Goal: Task Accomplishment & Management: Use online tool/utility

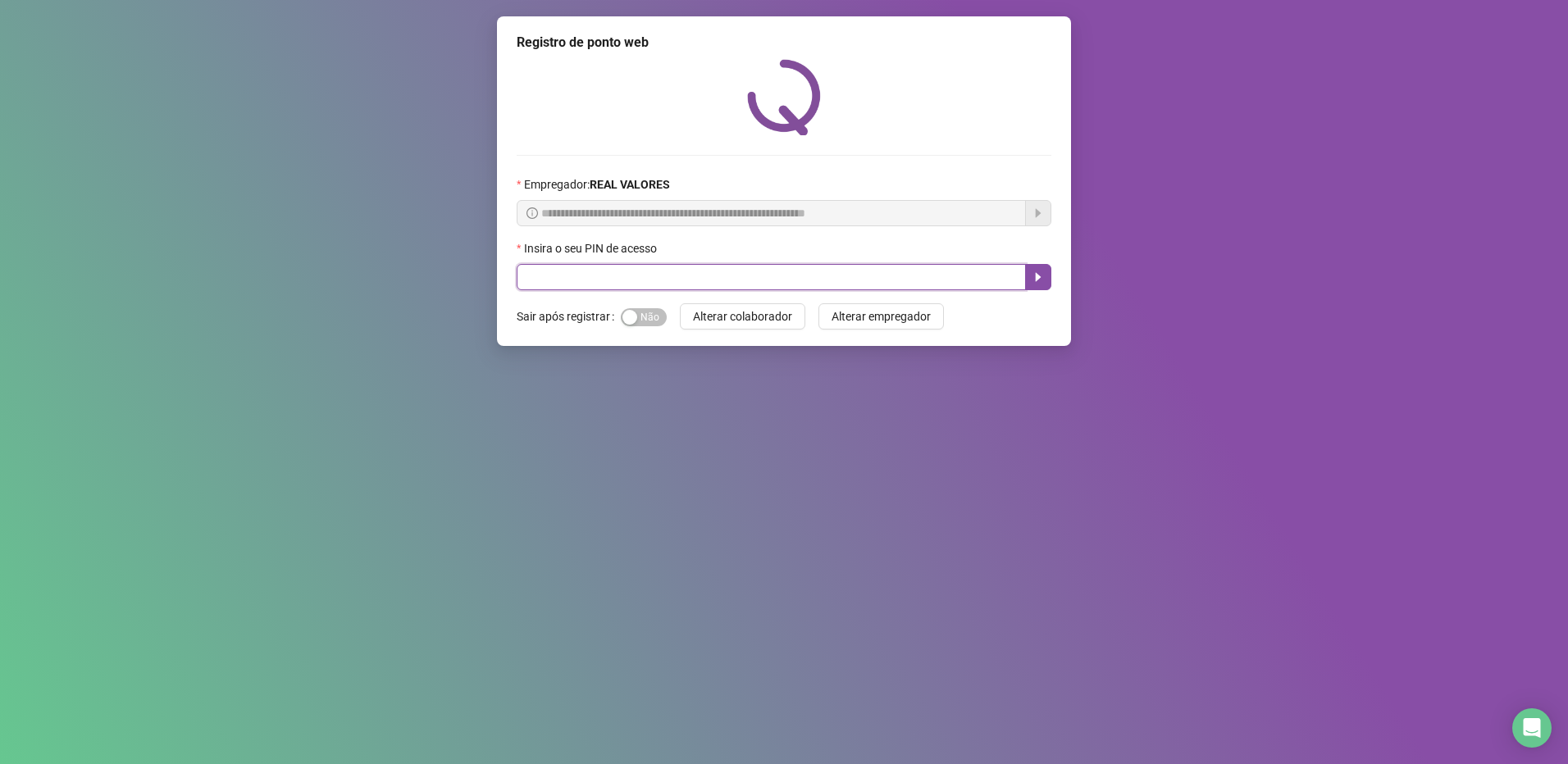
click at [573, 270] on input "text" at bounding box center [771, 277] width 509 height 26
type input "*****"
click at [1039, 286] on button "button" at bounding box center [1037, 277] width 26 height 26
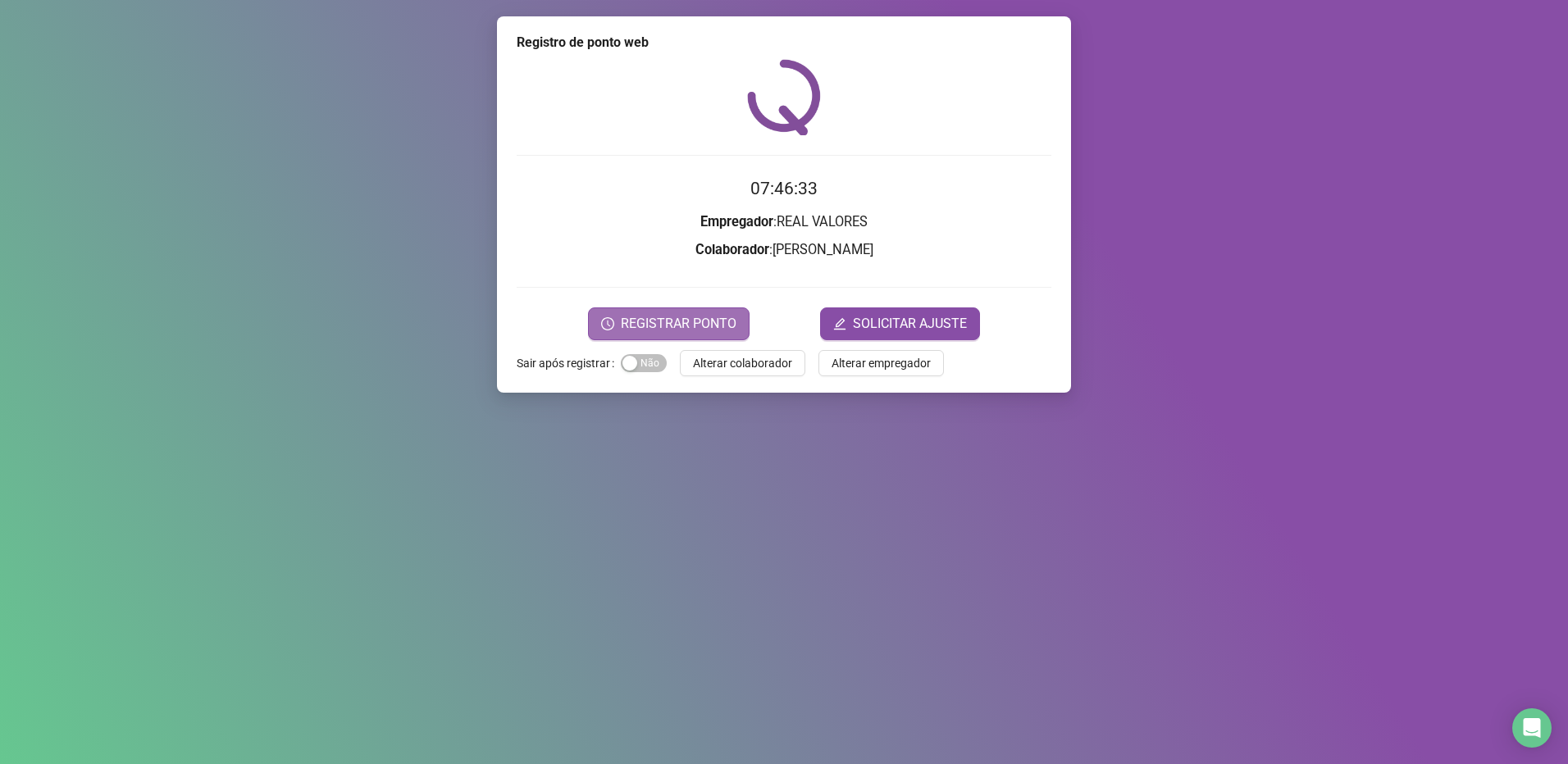
click at [671, 328] on span "REGISTRAR PONTO" at bounding box center [678, 324] width 116 height 19
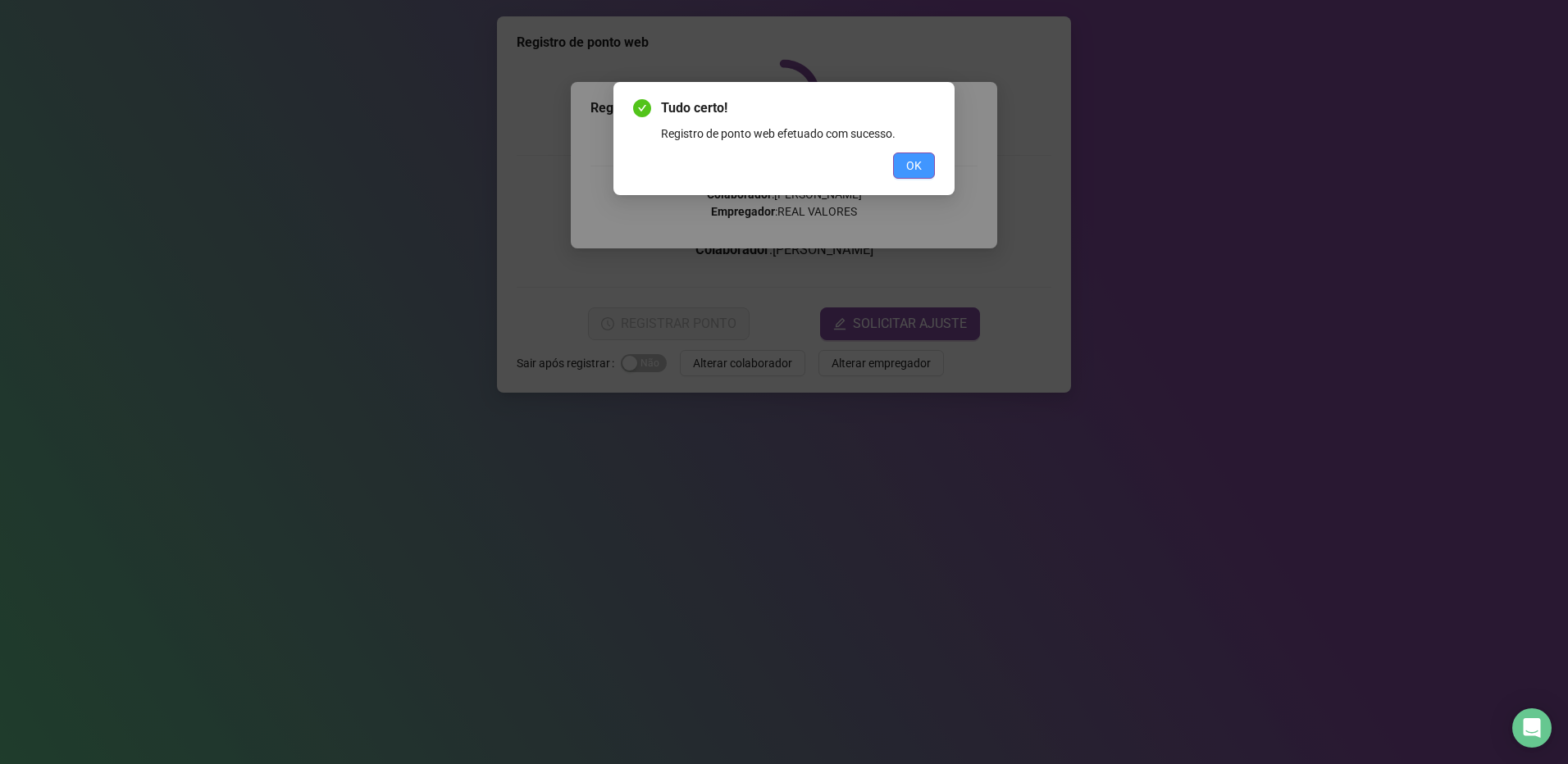
click at [910, 165] on span "OK" at bounding box center [914, 165] width 15 height 18
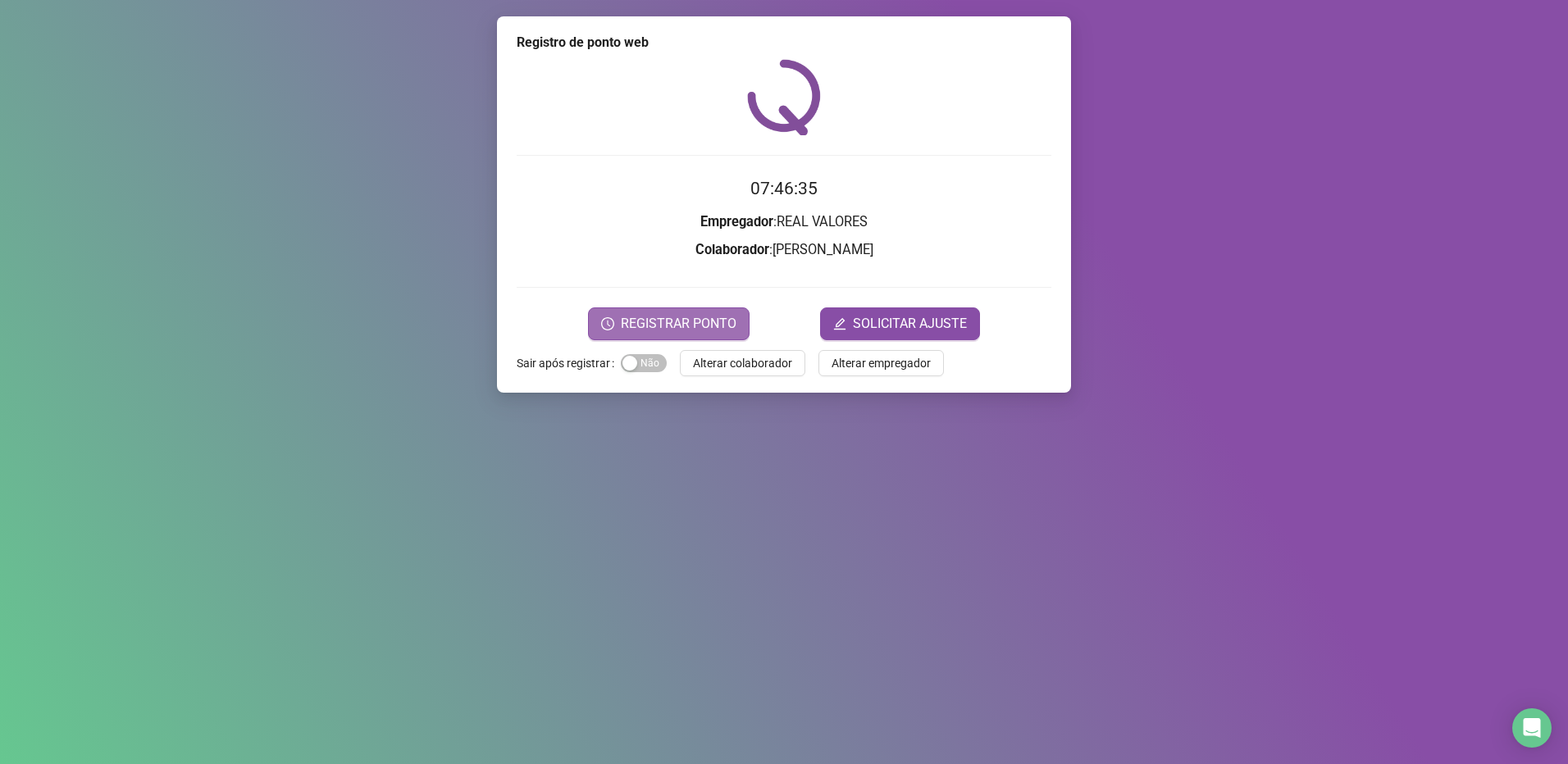
click at [711, 317] on span "REGISTRAR PONTO" at bounding box center [678, 324] width 116 height 19
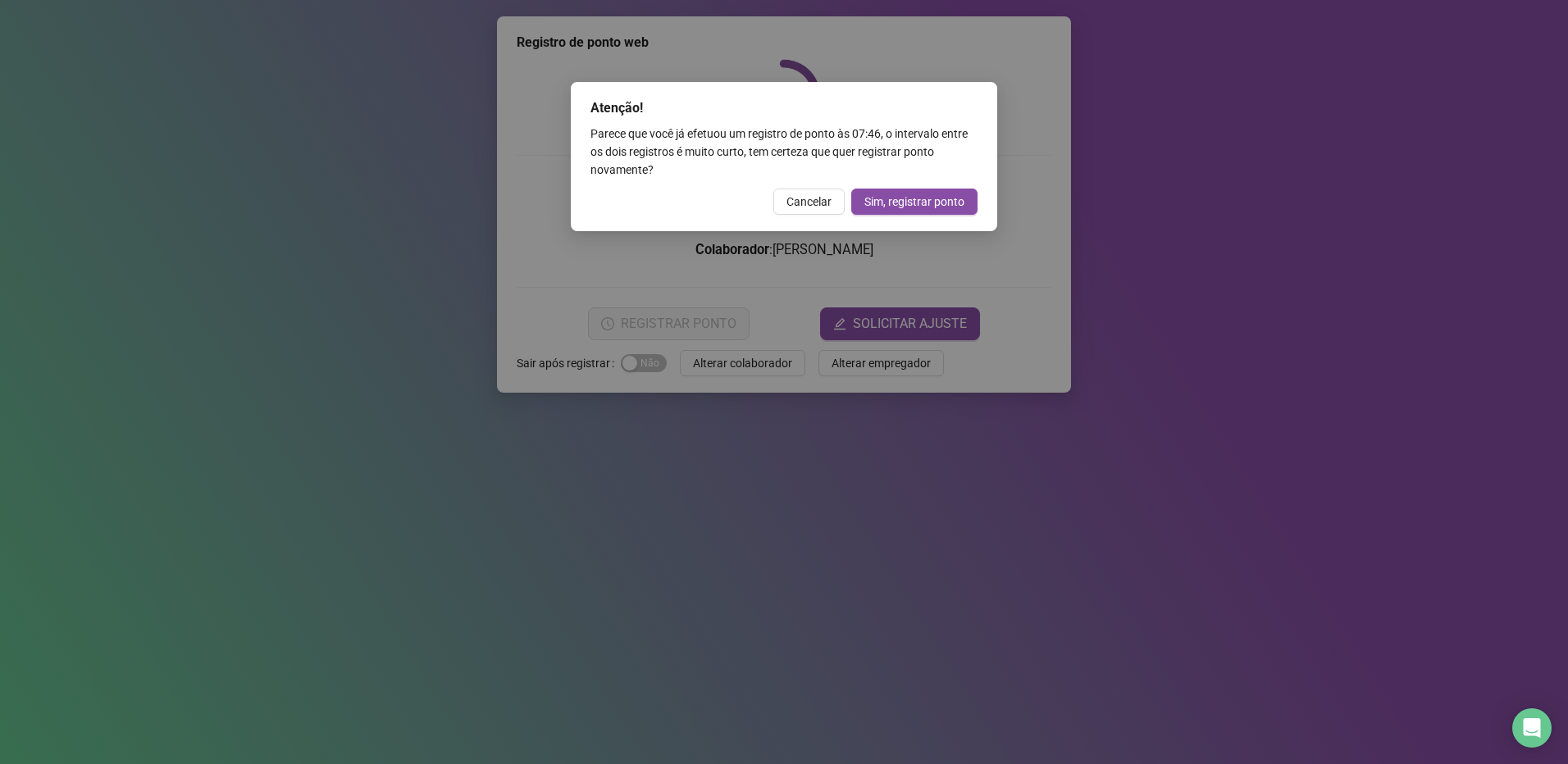
click at [826, 195] on span "Cancelar" at bounding box center [809, 202] width 45 height 18
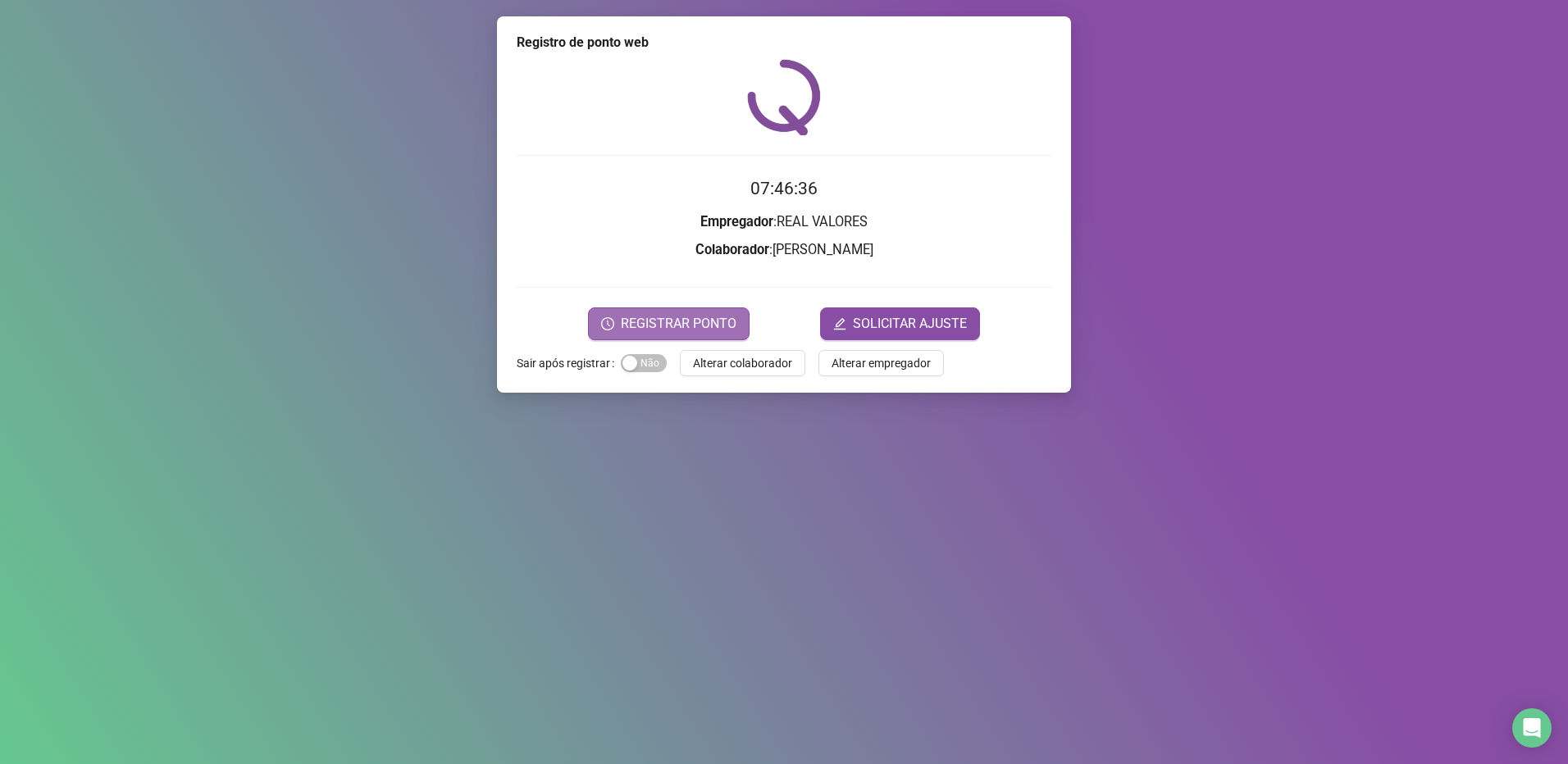
click at [684, 331] on span "REGISTRAR PONTO" at bounding box center [678, 324] width 116 height 19
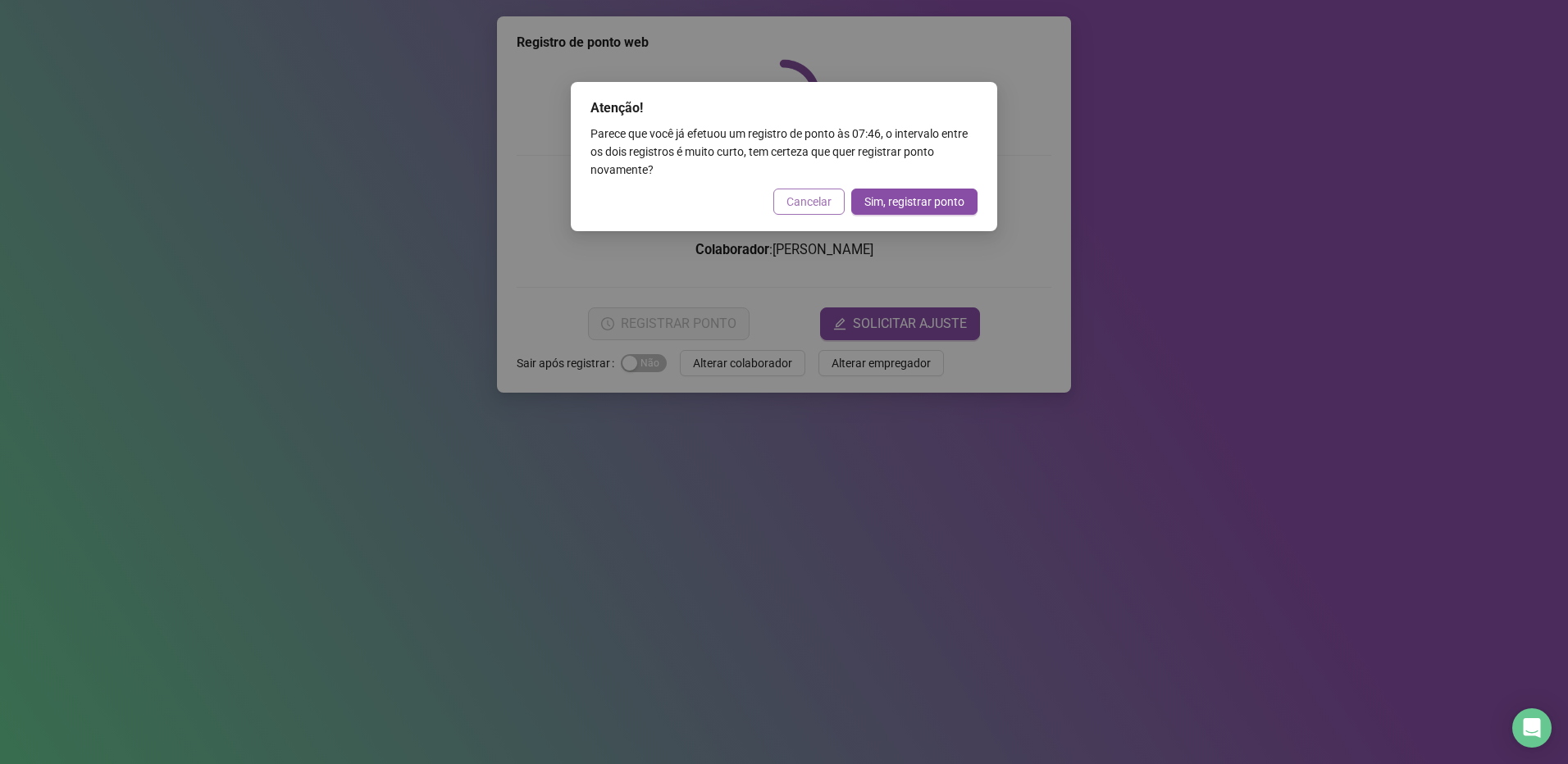
click at [811, 195] on span "Cancelar" at bounding box center [809, 202] width 45 height 18
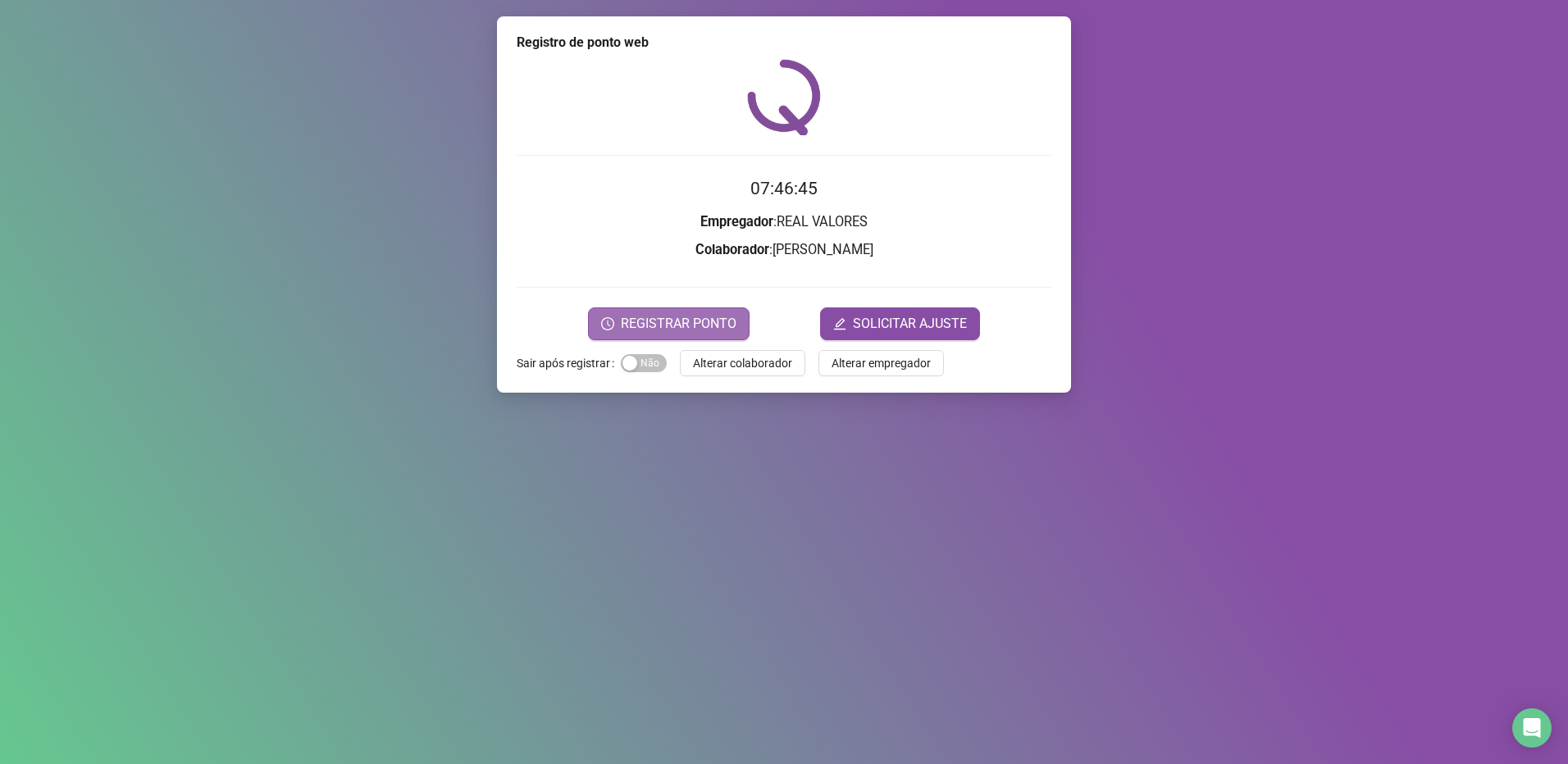
click at [674, 316] on span "REGISTRAR PONTO" at bounding box center [678, 324] width 116 height 19
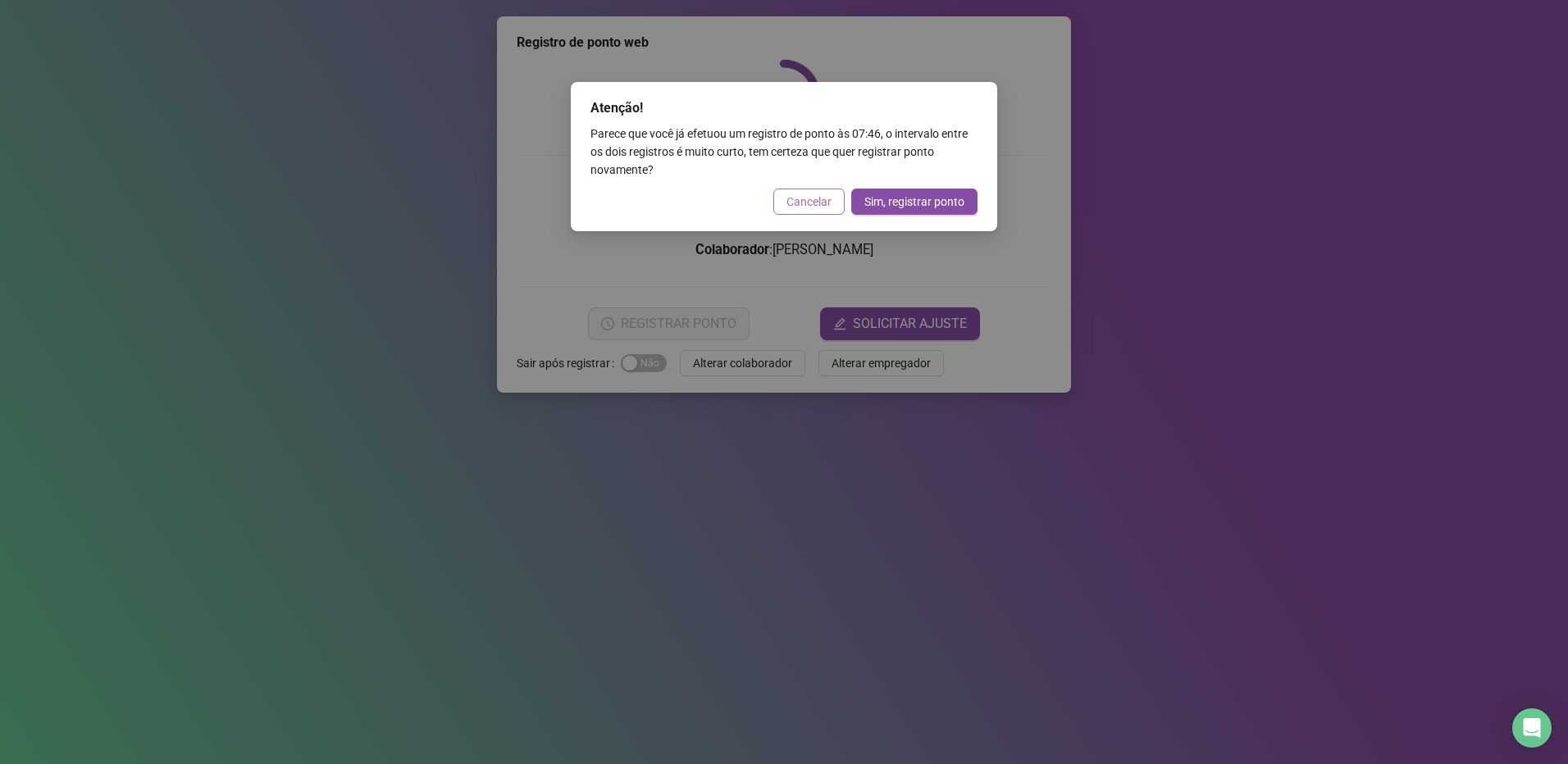
click at [812, 196] on span "Cancelar" at bounding box center [809, 202] width 45 height 18
